Goal: Task Accomplishment & Management: Use online tool/utility

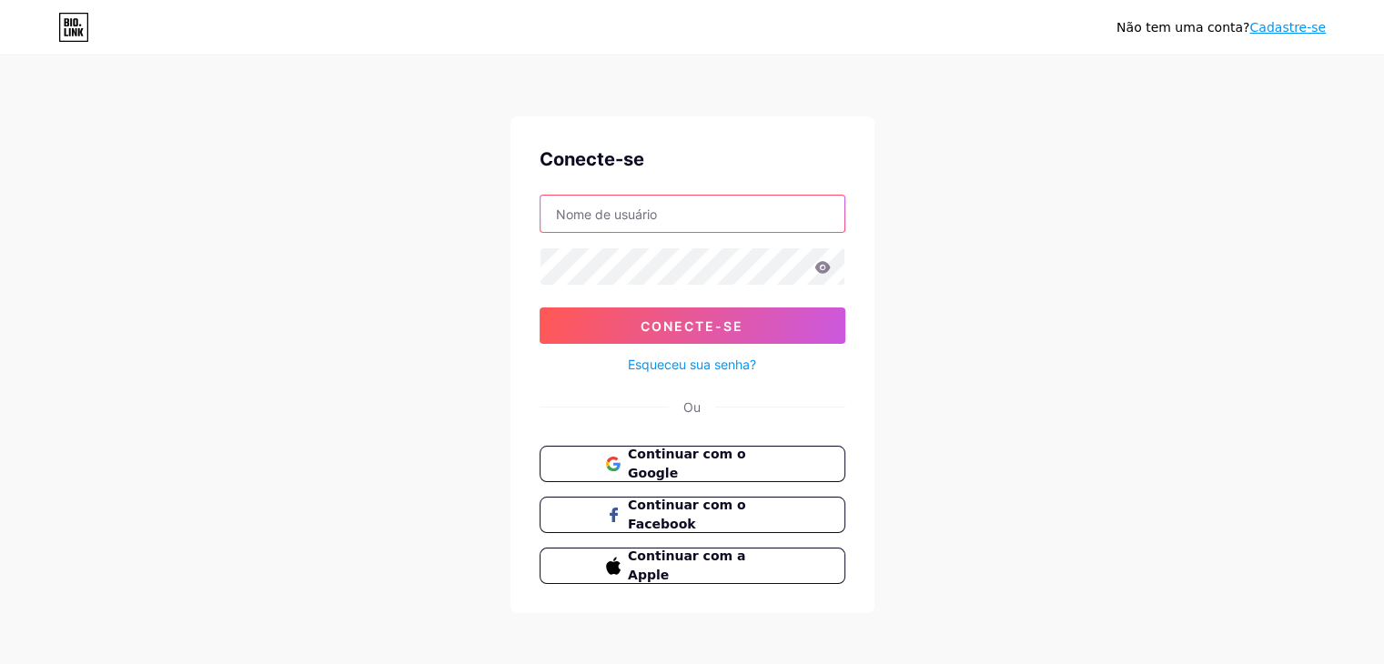
click at [613, 209] on input "text" at bounding box center [693, 214] width 304 height 36
type input "[EMAIL_ADDRESS][DOMAIN_NAME]"
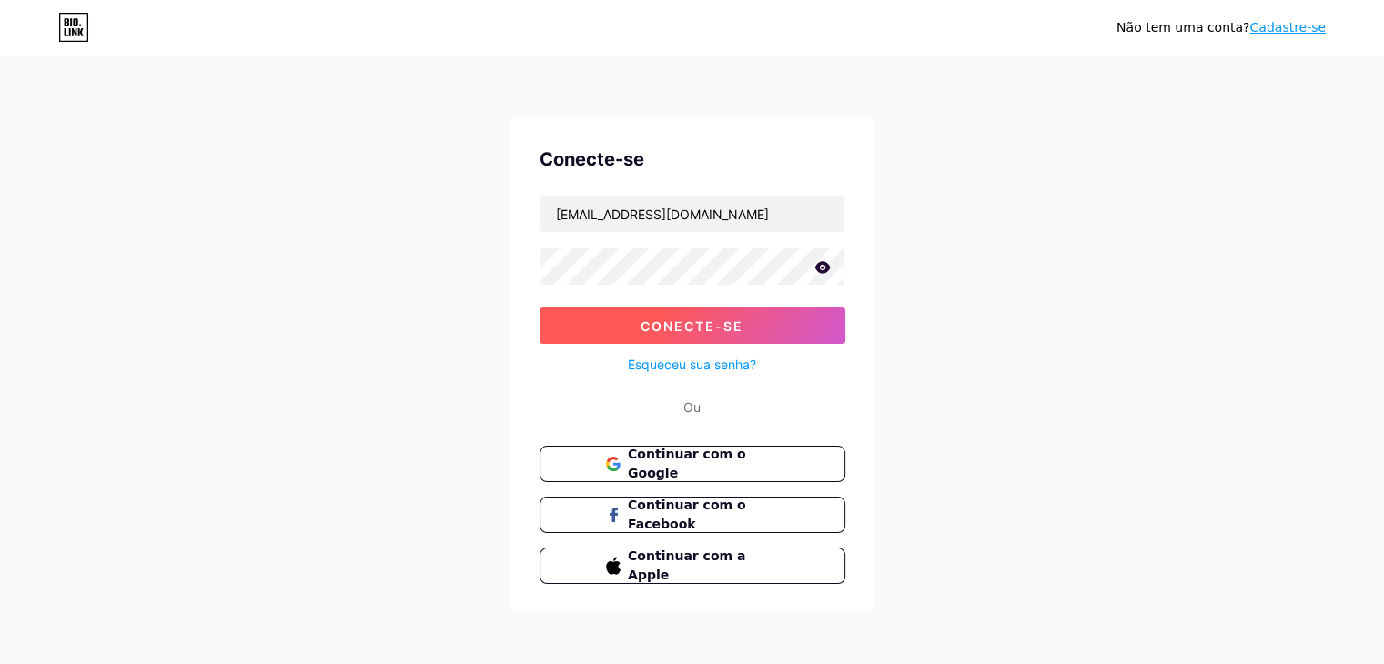
click at [682, 319] on font "Conecte-se" at bounding box center [692, 326] width 103 height 15
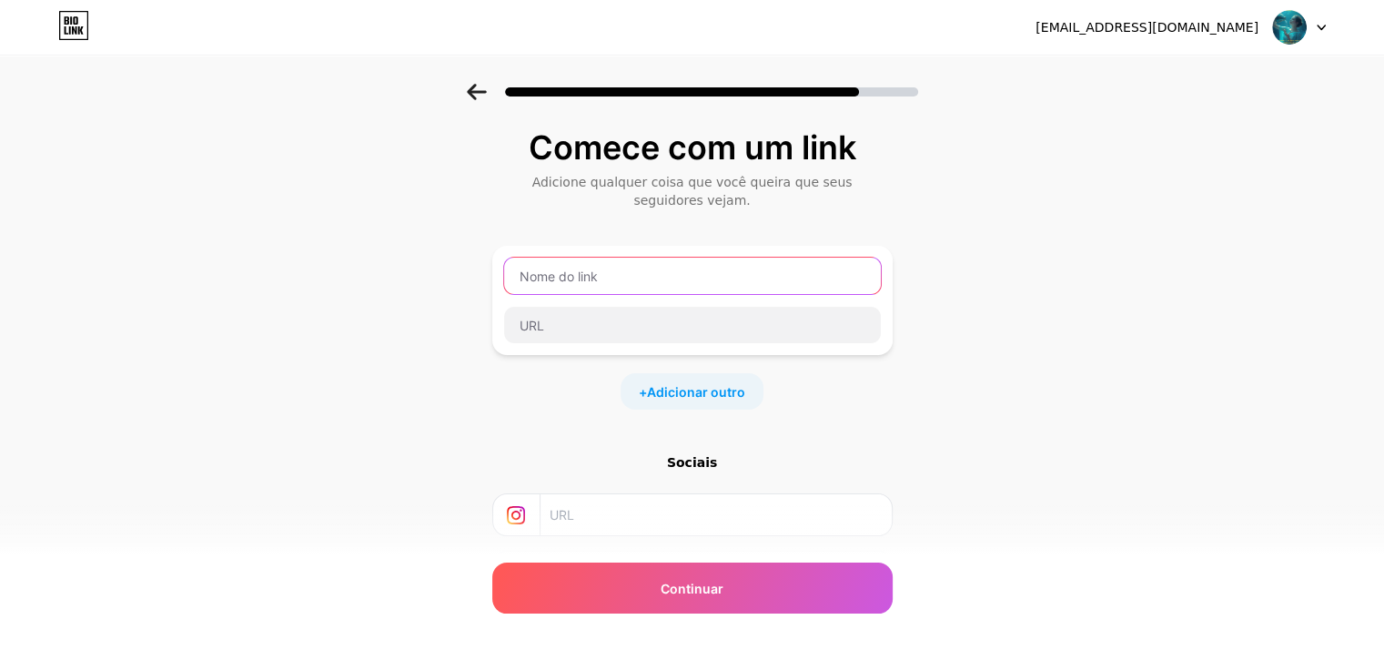
click at [569, 279] on input "text" at bounding box center [692, 276] width 377 height 36
paste input "🎃 Baixe grátis: 7 Tiragens Místicas de [DATE]"
type input "🎃 Baixe grátis: 7 Tiragens Místicas de [DATE]"
